Goal: Information Seeking & Learning: Learn about a topic

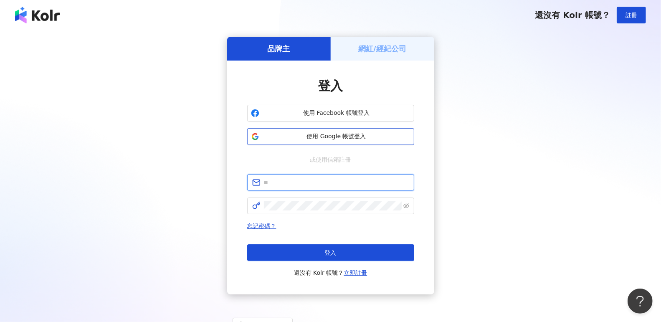
type input "**********"
click at [366, 136] on span "使用 Google 帳號登入" at bounding box center [337, 136] width 148 height 8
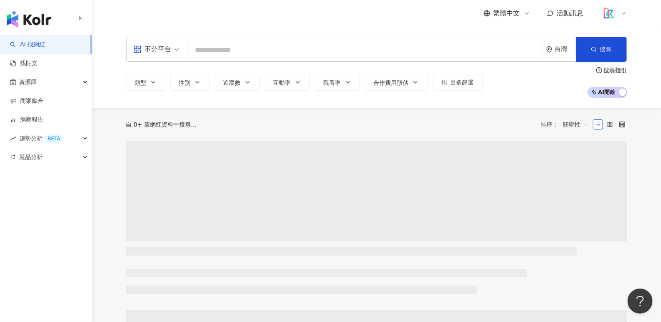
click at [260, 52] on input "search" at bounding box center [365, 50] width 348 height 16
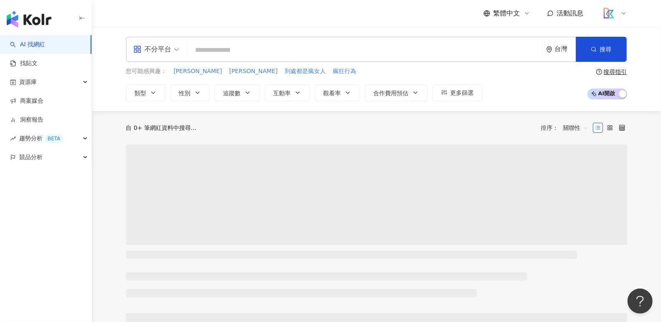
type input "*"
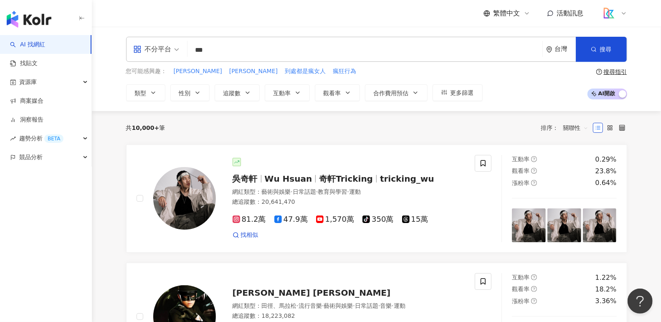
type input "**"
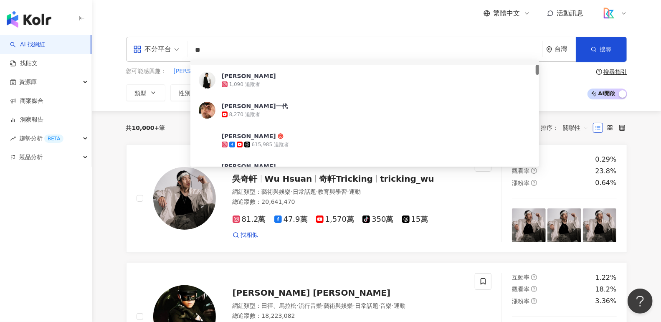
scroll to position [56, 0]
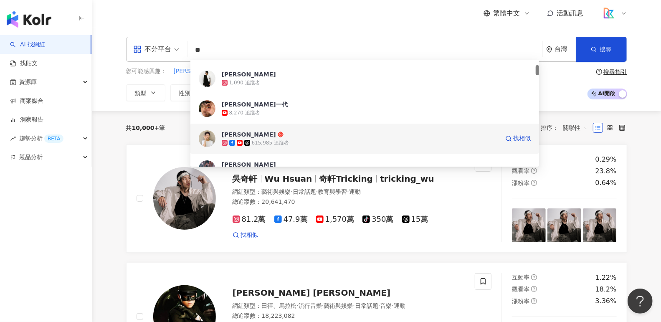
click at [342, 136] on span "卡特" at bounding box center [360, 134] width 277 height 8
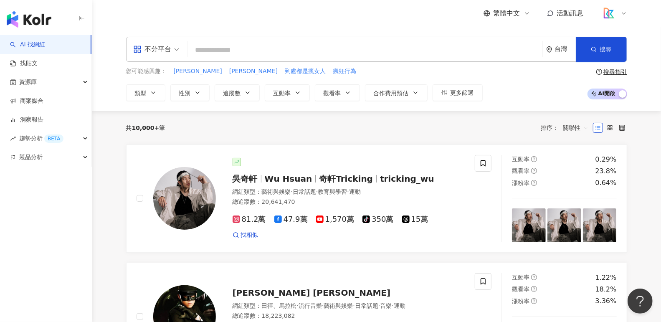
click at [203, 52] on input "search" at bounding box center [365, 50] width 348 height 16
click at [205, 51] on input "search" at bounding box center [365, 50] width 348 height 16
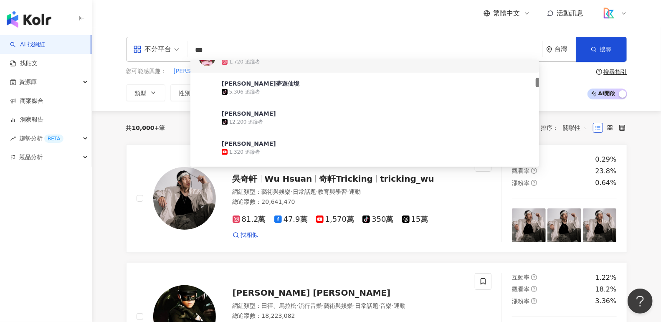
scroll to position [284, 0]
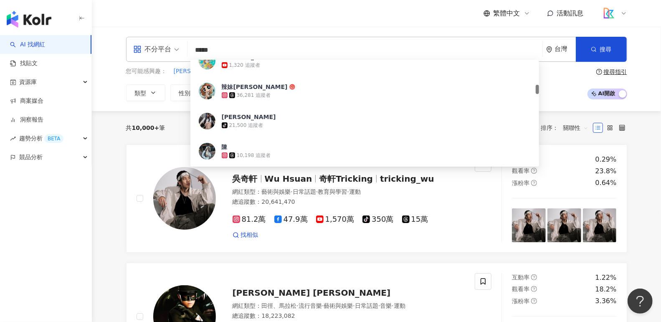
type input "****"
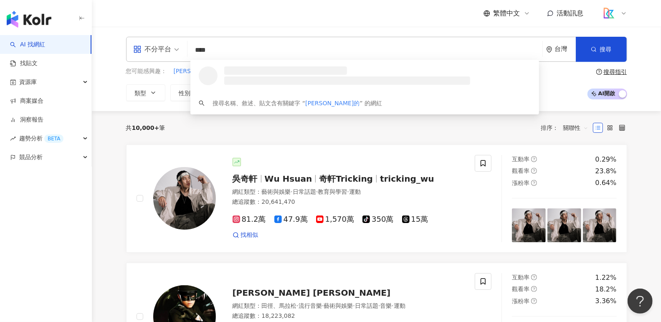
scroll to position [0, 0]
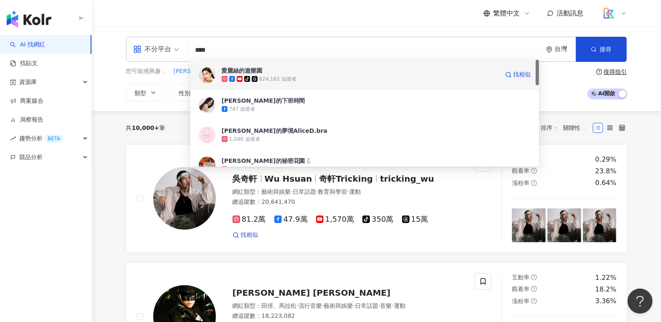
click at [291, 78] on div "624,162 追蹤者" at bounding box center [277, 79] width 37 height 7
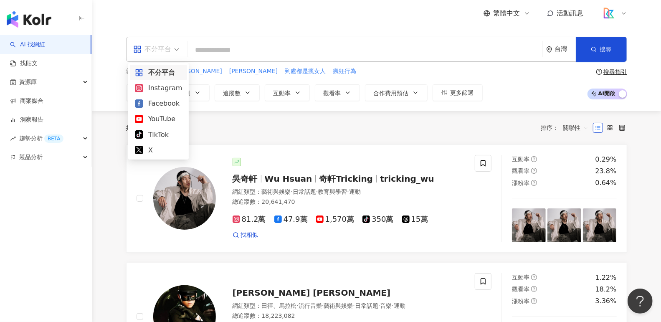
click at [172, 56] on span at bounding box center [156, 49] width 46 height 24
click at [175, 88] on div "Instagram" at bounding box center [158, 88] width 47 height 10
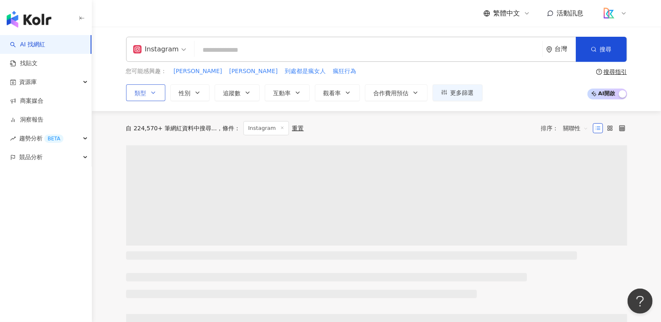
click at [145, 93] on span "類型" at bounding box center [141, 93] width 12 height 7
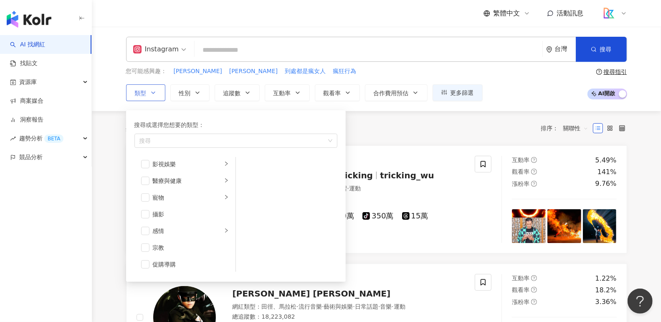
scroll to position [289, 0]
click at [164, 180] on div "促購導購" at bounding box center [191, 178] width 76 height 9
click at [413, 130] on div "共 10,000+ 筆 條件 ： Instagram 重置 排序： 關聯性" at bounding box center [376, 128] width 501 height 14
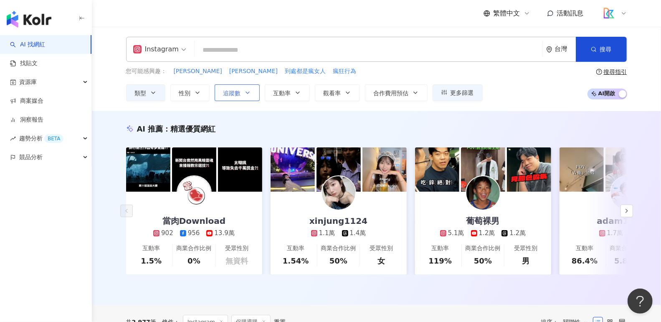
click at [230, 95] on span "追蹤數" at bounding box center [232, 93] width 18 height 7
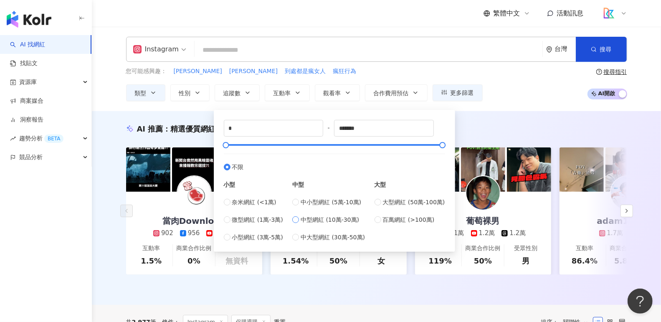
click at [305, 219] on span "中型網紅 (10萬-30萬)" at bounding box center [330, 219] width 58 height 9
type input "******"
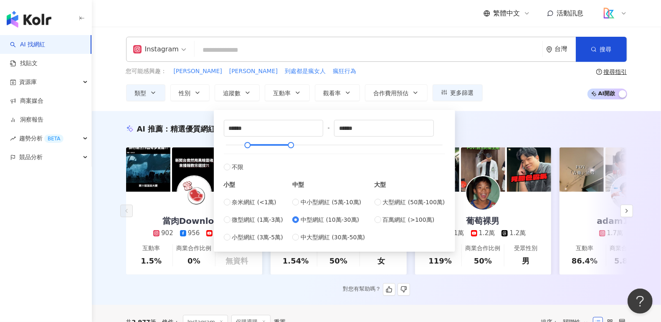
click at [501, 126] on div "AI 推薦 ： 精選優質網紅" at bounding box center [376, 129] width 501 height 10
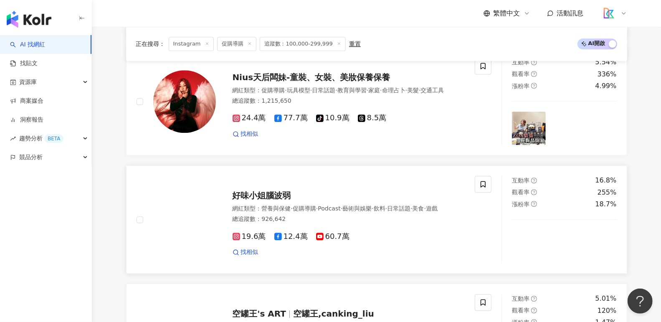
scroll to position [1208, 0]
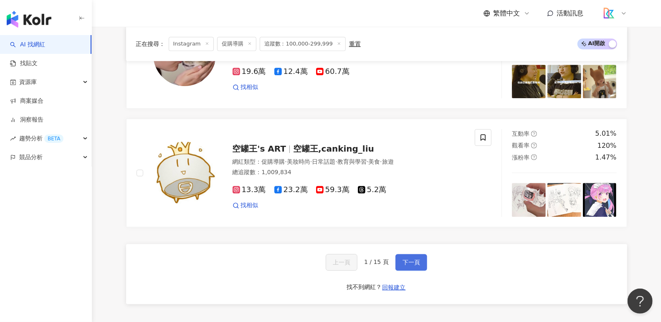
click at [400, 254] on button "下一頁" at bounding box center [411, 262] width 32 height 17
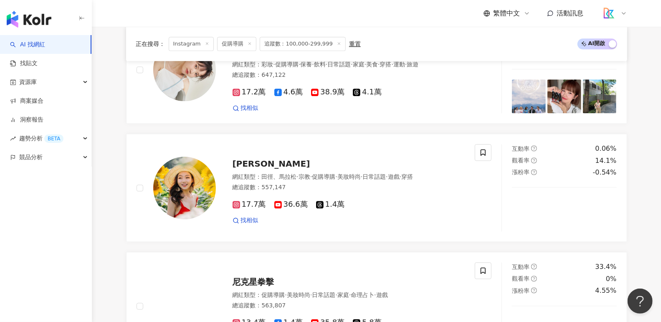
scroll to position [1397, 0]
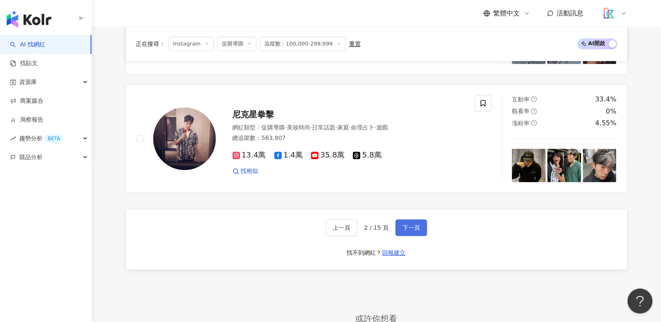
click at [417, 224] on span "下一頁" at bounding box center [411, 227] width 18 height 7
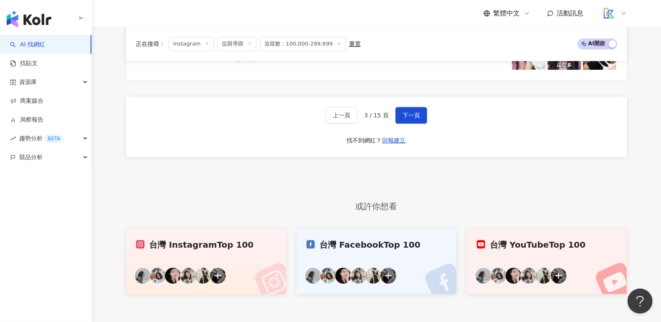
scroll to position [1394, 0]
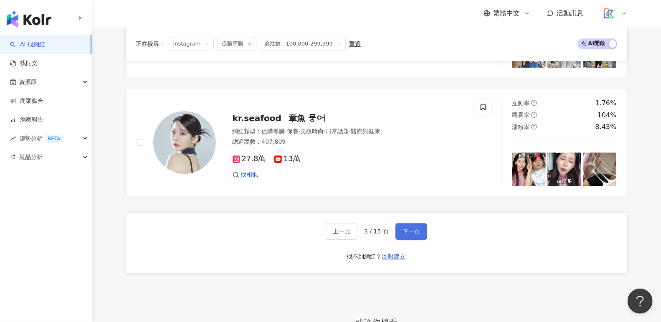
click at [409, 229] on button "下一頁" at bounding box center [411, 231] width 32 height 17
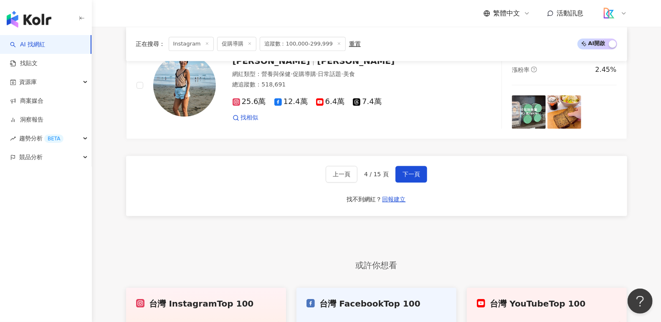
scroll to position [1503, 0]
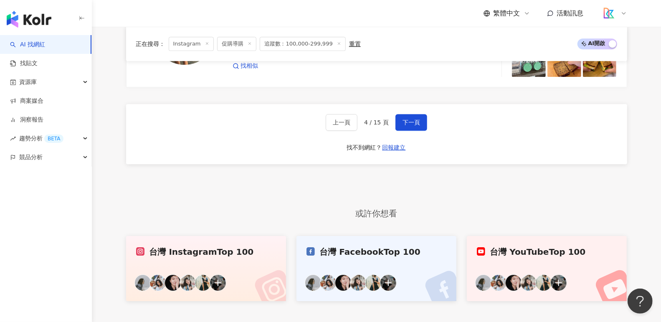
click at [407, 125] on div "上一頁 4 / 15 頁 下一頁 找不到網紅？ 回報建立" at bounding box center [376, 134] width 501 height 60
click at [407, 122] on button "下一頁" at bounding box center [411, 122] width 32 height 17
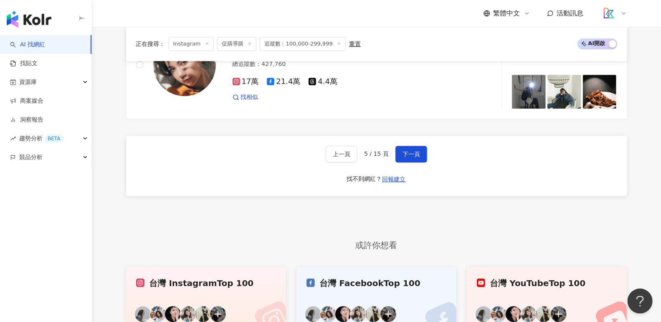
scroll to position [1480, 0]
click at [419, 147] on div "上一頁 5 / 15 頁 下一頁 找不到網紅？ 回報建立" at bounding box center [376, 166] width 501 height 60
click at [419, 146] on button "下一頁" at bounding box center [411, 154] width 32 height 17
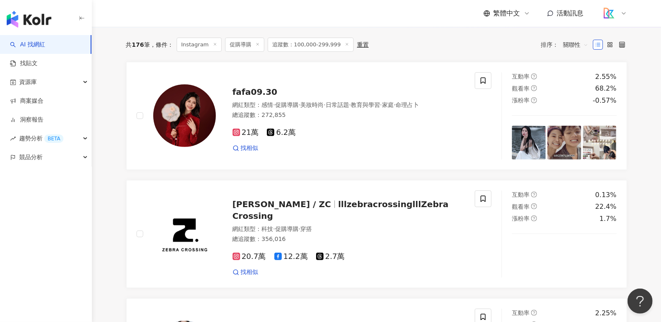
scroll to position [0, 0]
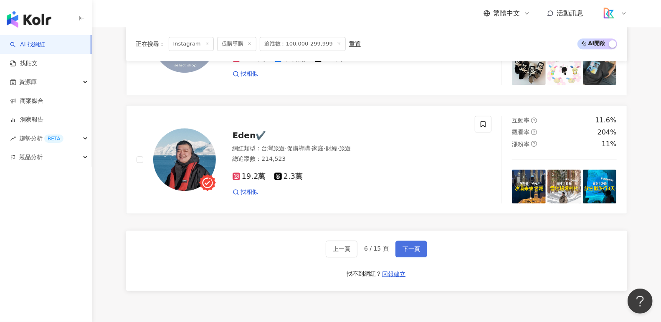
click at [417, 245] on span "下一頁" at bounding box center [411, 248] width 18 height 7
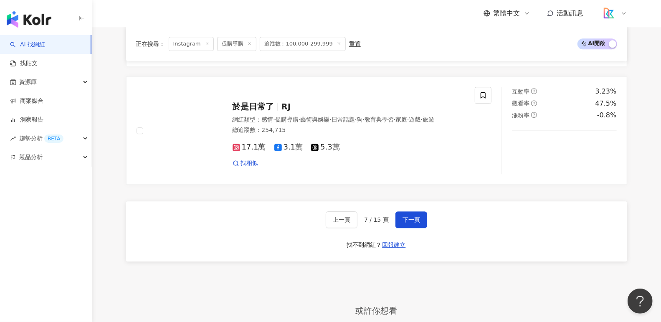
scroll to position [1497, 0]
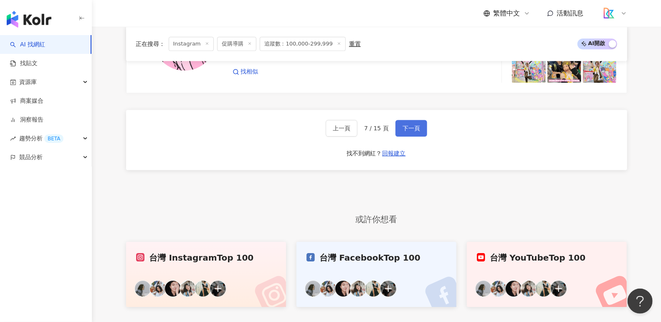
click at [409, 125] on span "下一頁" at bounding box center [411, 128] width 18 height 7
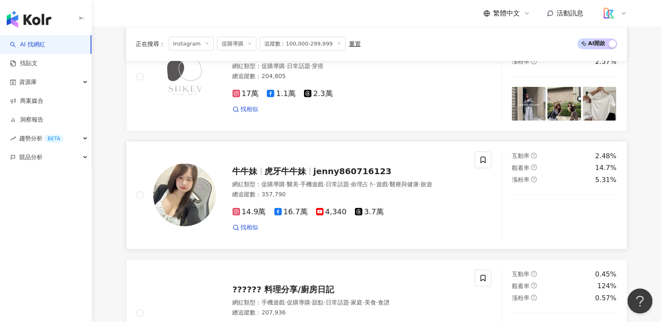
scroll to position [0, 0]
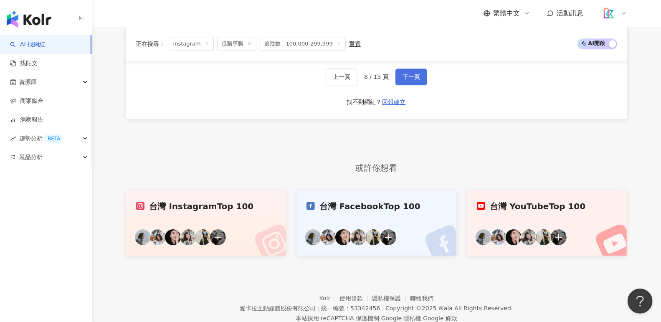
click at [415, 73] on span "下一頁" at bounding box center [411, 76] width 18 height 7
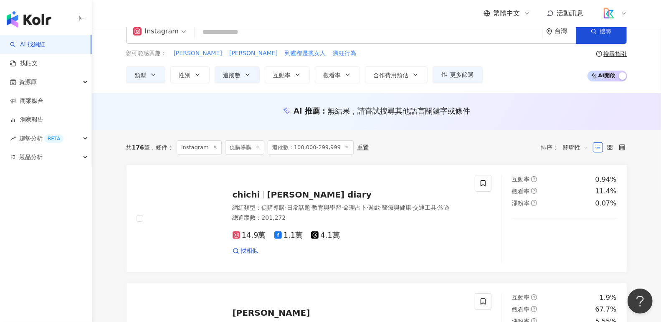
scroll to position [9, 0]
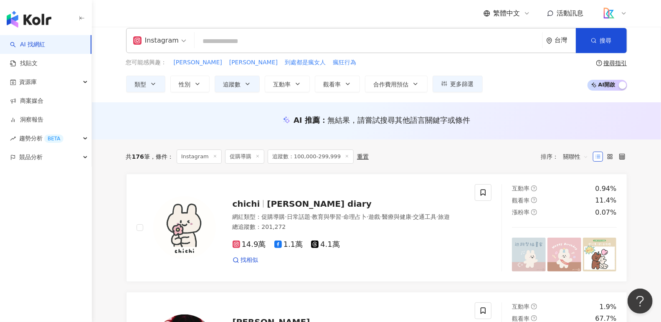
click at [25, 26] on img "button" at bounding box center [29, 19] width 45 height 17
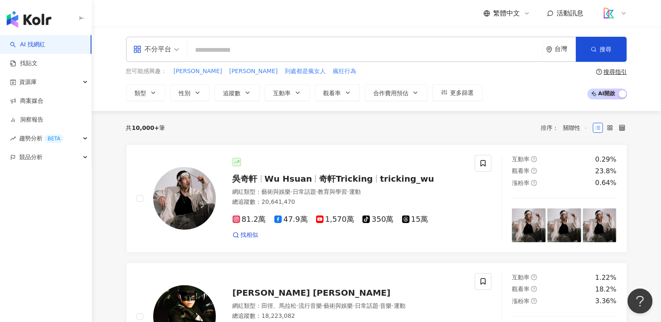
click at [265, 56] on input "search" at bounding box center [365, 50] width 348 height 16
type input "*"
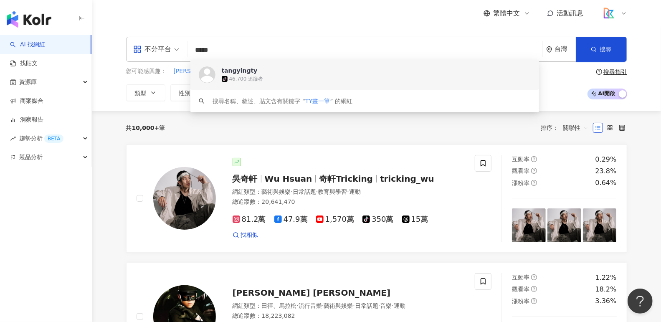
click at [268, 47] on input "*****" at bounding box center [365, 50] width 348 height 16
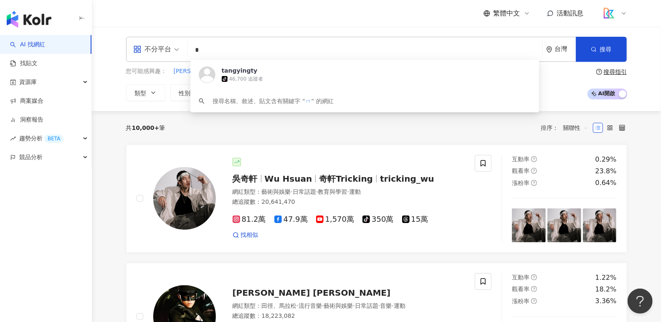
type input "*"
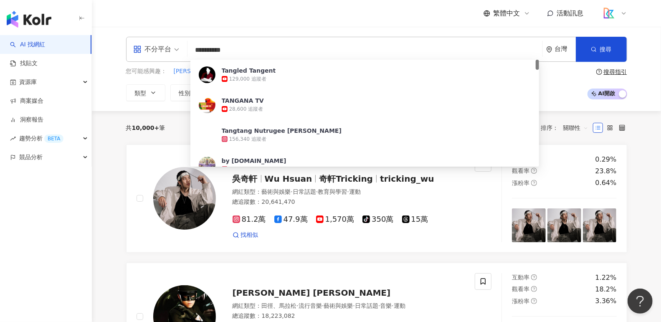
type input "**********"
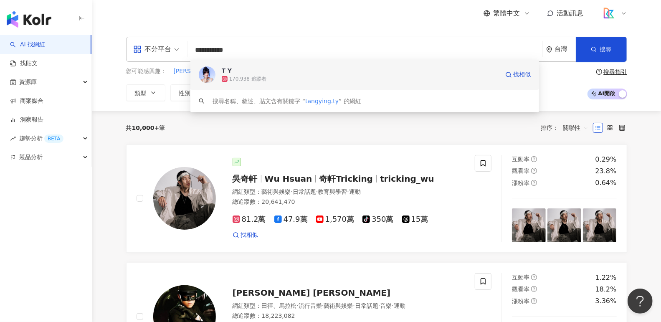
click at [275, 78] on div "170,938 追蹤者" at bounding box center [360, 79] width 277 height 8
